Goal: Check status: Check status

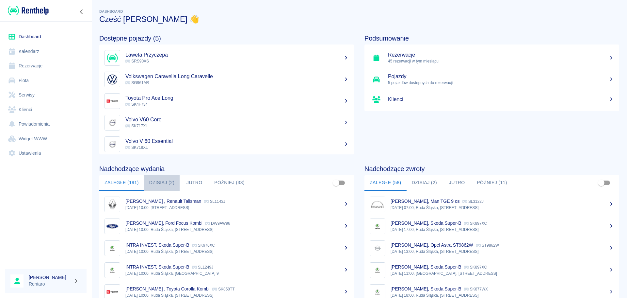
click at [166, 183] on button "Dzisiaj (2)" at bounding box center [162, 183] width 36 height 16
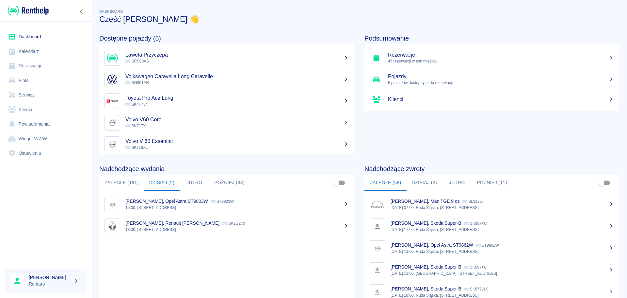
click at [422, 182] on button "Dzisiaj (2)" at bounding box center [425, 183] width 36 height 16
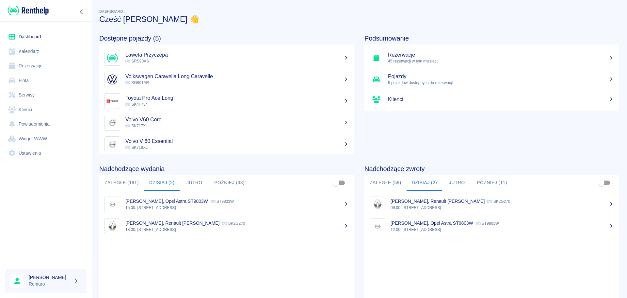
click at [39, 55] on link "Kalendarz" at bounding box center [45, 51] width 81 height 15
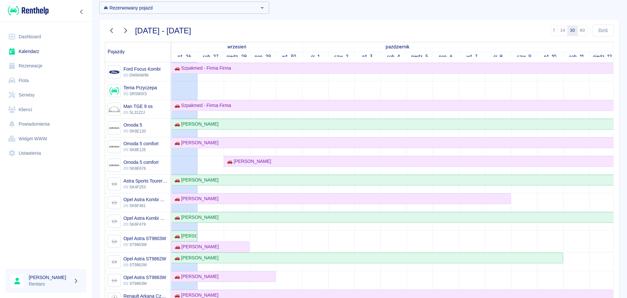
scroll to position [65, 0]
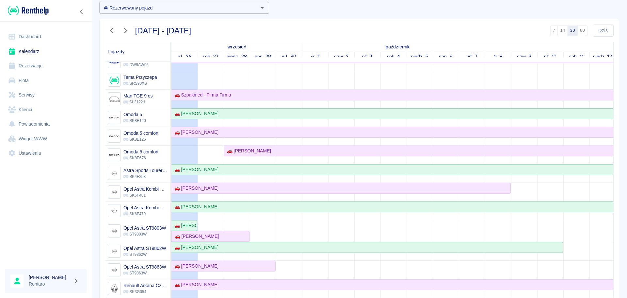
click at [235, 238] on div "🚗 [PERSON_NAME]" at bounding box center [210, 236] width 77 height 7
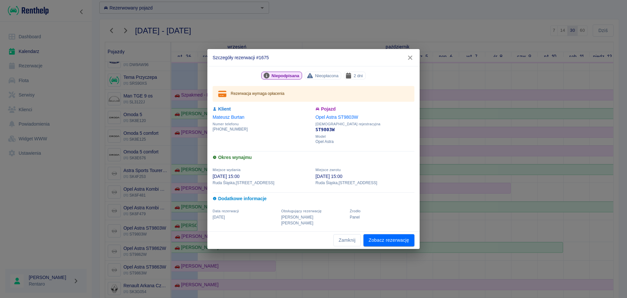
click at [412, 59] on icon "button" at bounding box center [410, 58] width 4 height 4
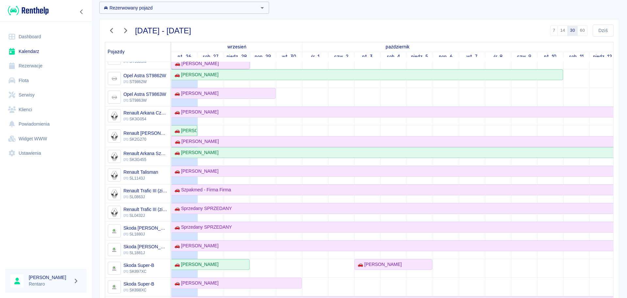
scroll to position [261, 0]
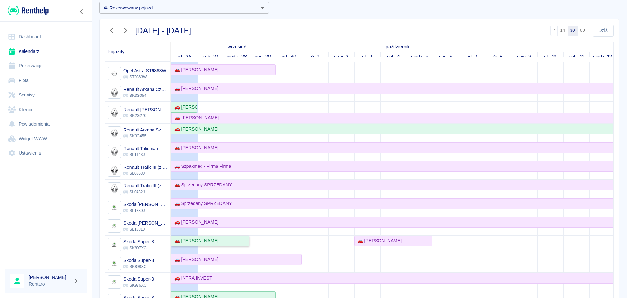
click at [239, 242] on div "🚗 [PERSON_NAME]" at bounding box center [210, 240] width 77 height 7
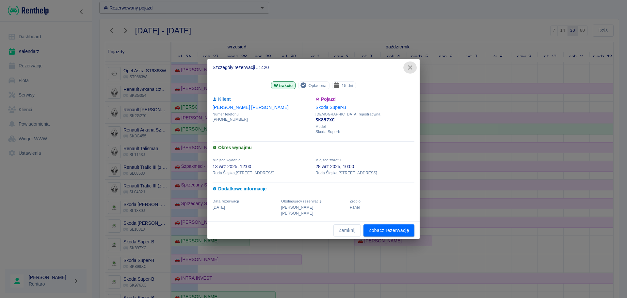
click at [408, 69] on icon "button" at bounding box center [410, 67] width 8 height 7
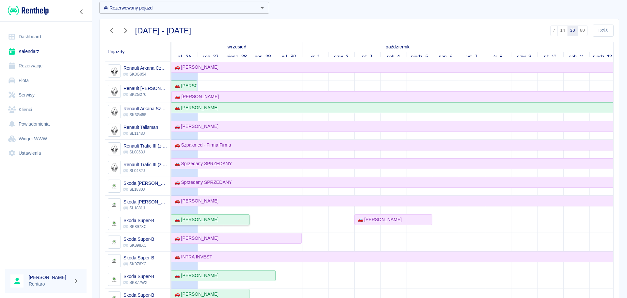
scroll to position [294, 0]
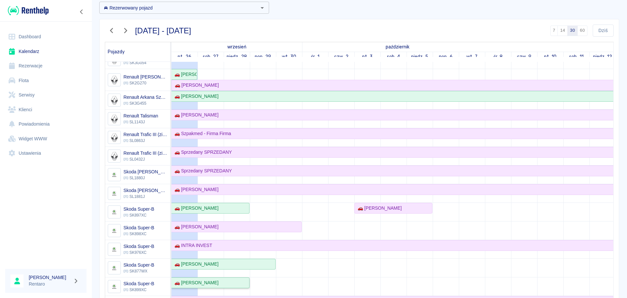
click at [233, 284] on div "🚗 [PERSON_NAME]" at bounding box center [210, 282] width 77 height 7
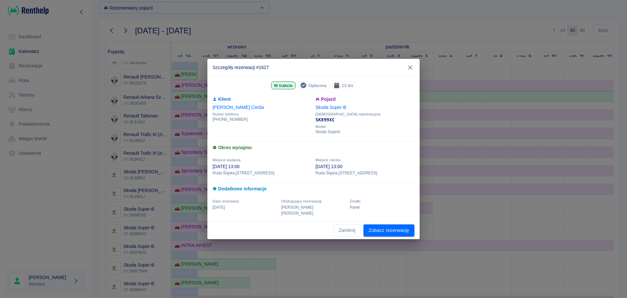
click at [411, 70] on icon "button" at bounding box center [410, 67] width 4 height 4
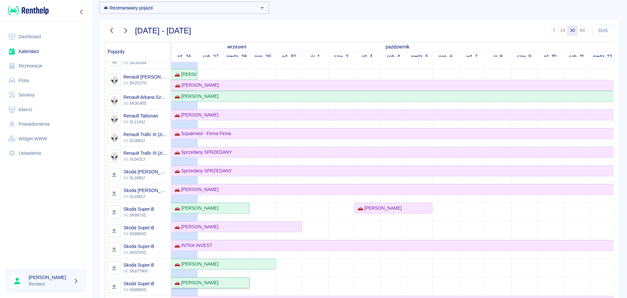
scroll to position [0, 0]
